Goal: Check status: Check status

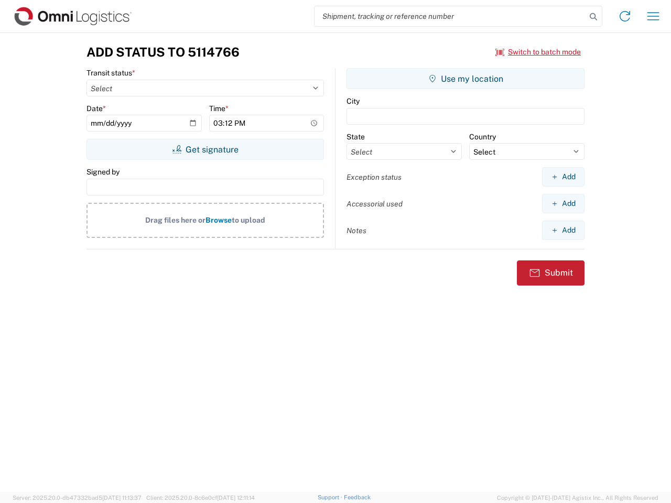
click at [450, 16] on input "search" at bounding box center [451, 16] width 272 height 20
click at [593, 17] on icon at bounding box center [593, 16] width 15 height 15
click at [625, 16] on icon at bounding box center [624, 16] width 17 height 17
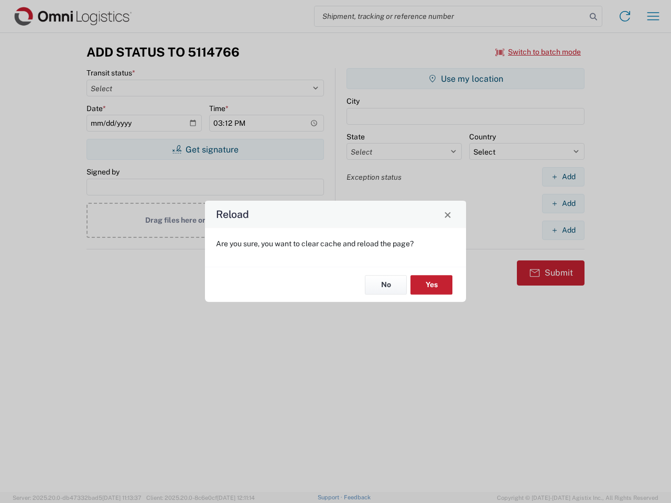
click at [538, 52] on div "Reload Are you sure, you want to clear cache and reload the page? No Yes" at bounding box center [335, 251] width 671 height 503
click at [205, 149] on div "Reload Are you sure, you want to clear cache and reload the page? No Yes" at bounding box center [335, 251] width 671 height 503
click at [465, 79] on div "Reload Are you sure, you want to clear cache and reload the page? No Yes" at bounding box center [335, 251] width 671 height 503
click at [563, 177] on div "Reload Are you sure, you want to clear cache and reload the page? No Yes" at bounding box center [335, 251] width 671 height 503
click at [563, 203] on div "Reload Are you sure, you want to clear cache and reload the page? No Yes" at bounding box center [335, 251] width 671 height 503
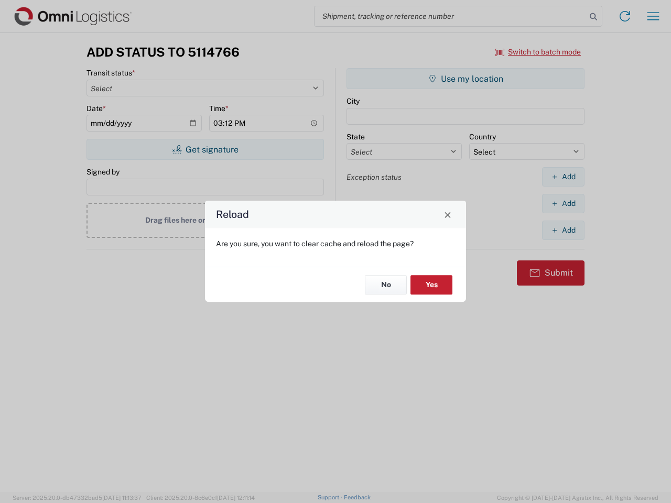
click at [563, 230] on div "Reload Are you sure, you want to clear cache and reload the page? No Yes" at bounding box center [335, 251] width 671 height 503
